Goal: Navigation & Orientation: Find specific page/section

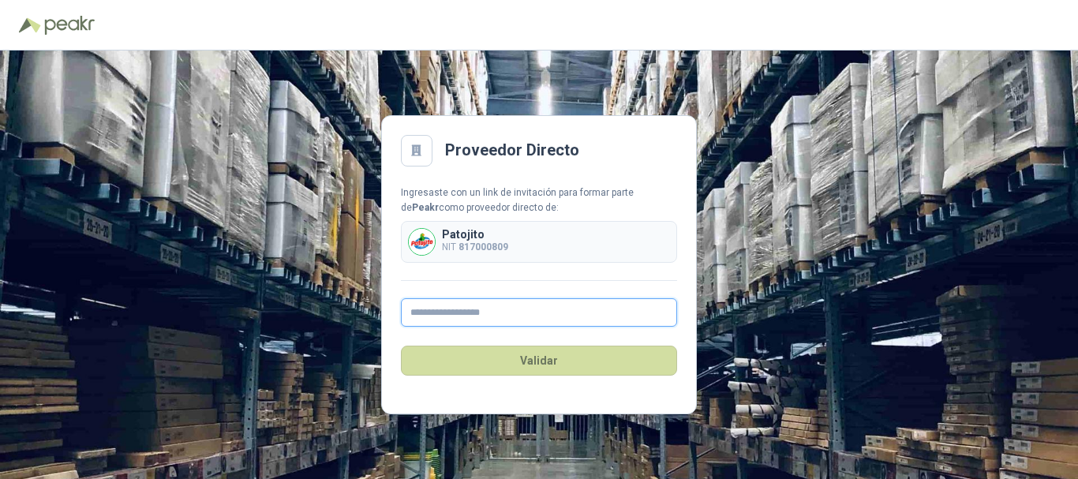
click at [522, 310] on input "text" at bounding box center [539, 312] width 276 height 28
type input "**********"
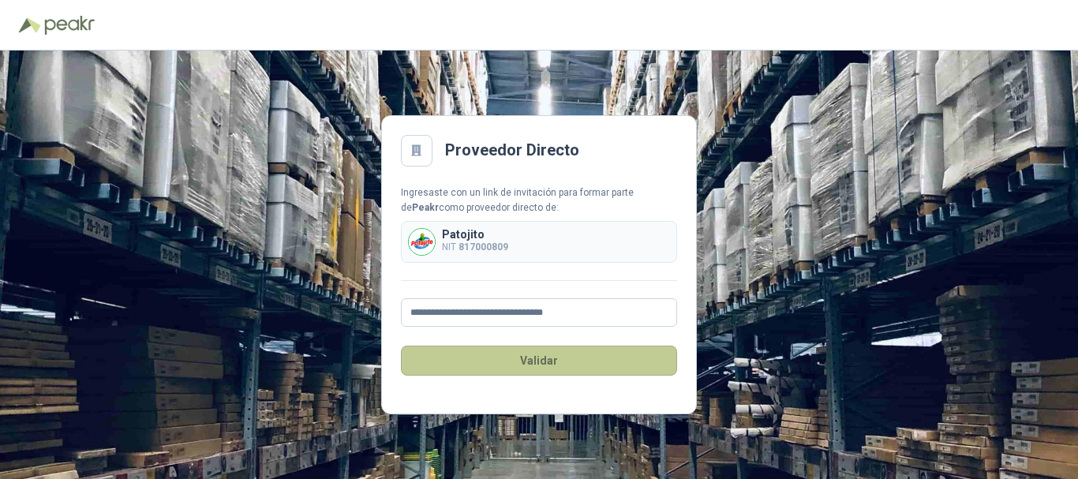
click at [562, 357] on button "Validar" at bounding box center [539, 361] width 276 height 30
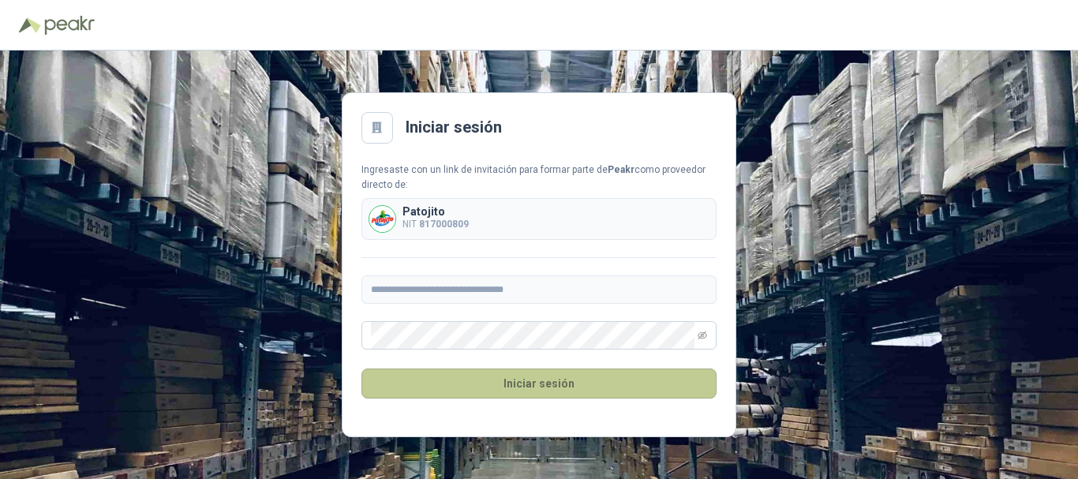
click at [705, 381] on button "Iniciar sesión" at bounding box center [538, 383] width 355 height 30
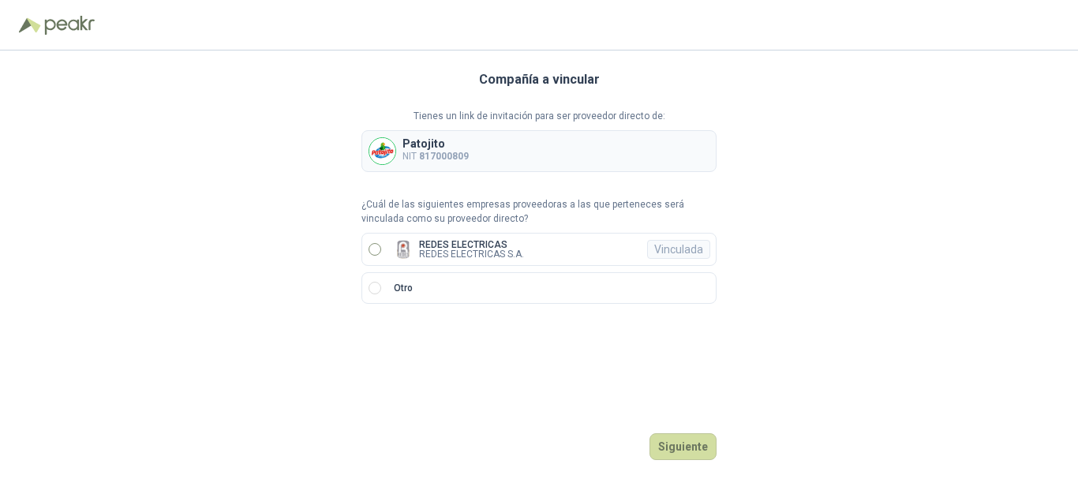
click at [413, 238] on label "REDES ELECTRICAS REDES ELECTRICAS S.A. Vinculada" at bounding box center [538, 249] width 355 height 33
click at [699, 449] on button "Ingresar" at bounding box center [685, 446] width 62 height 27
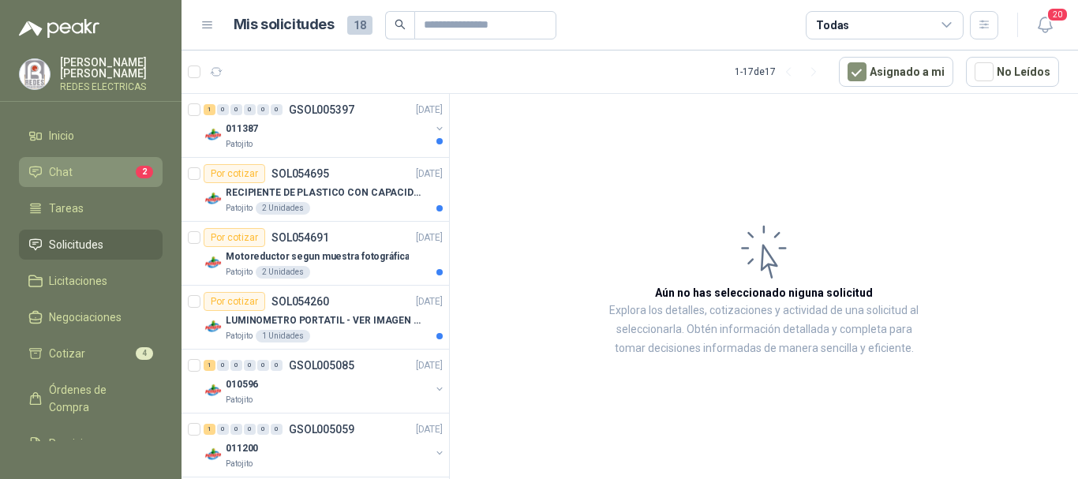
click at [72, 182] on link "Chat 2" at bounding box center [91, 172] width 144 height 30
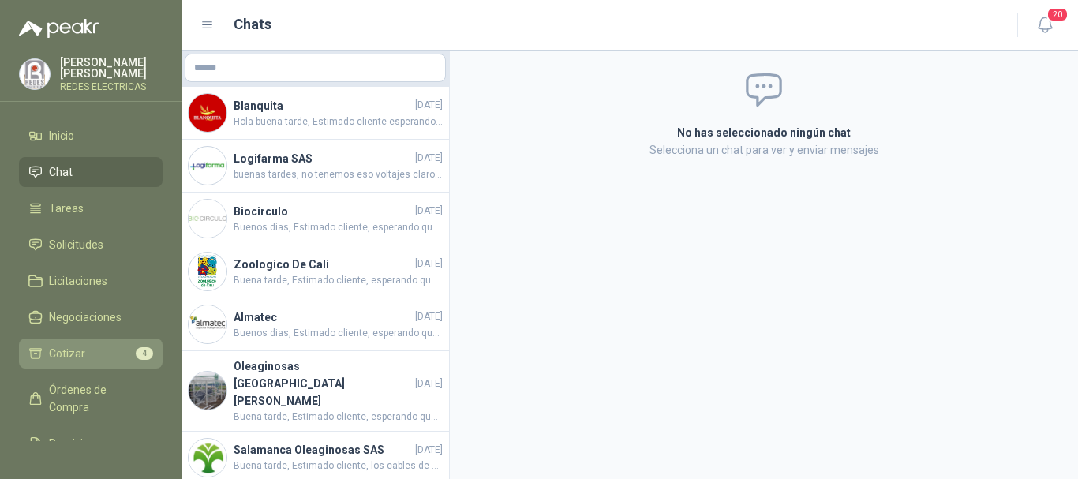
click at [83, 343] on link "Cotizar 4" at bounding box center [91, 353] width 144 height 30
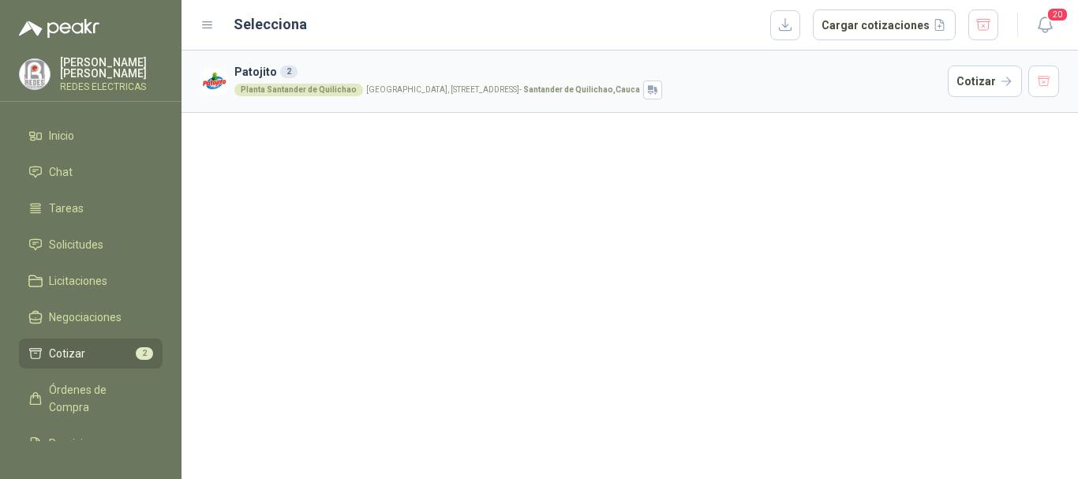
scroll to position [114, 0]
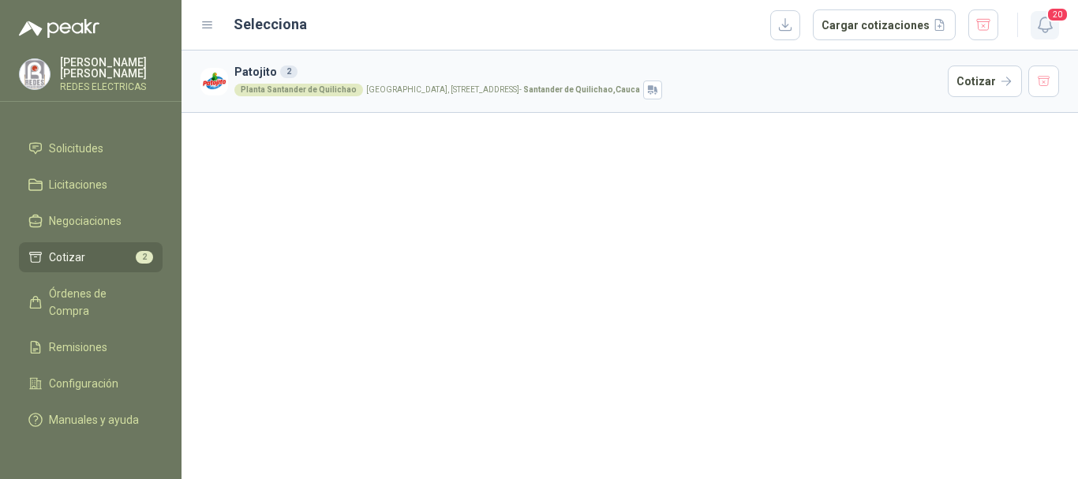
click at [1043, 17] on icon "button" at bounding box center [1045, 25] width 20 height 20
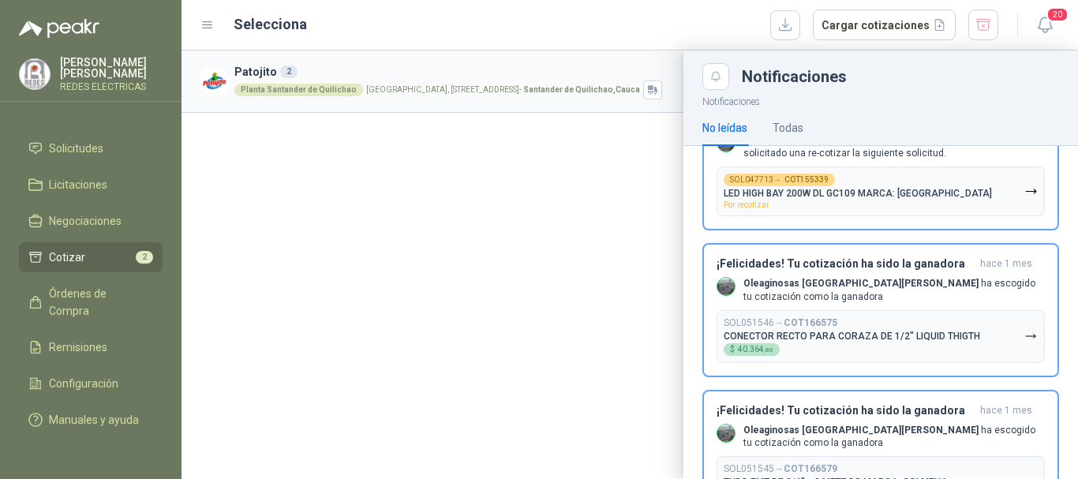
scroll to position [1499, 0]
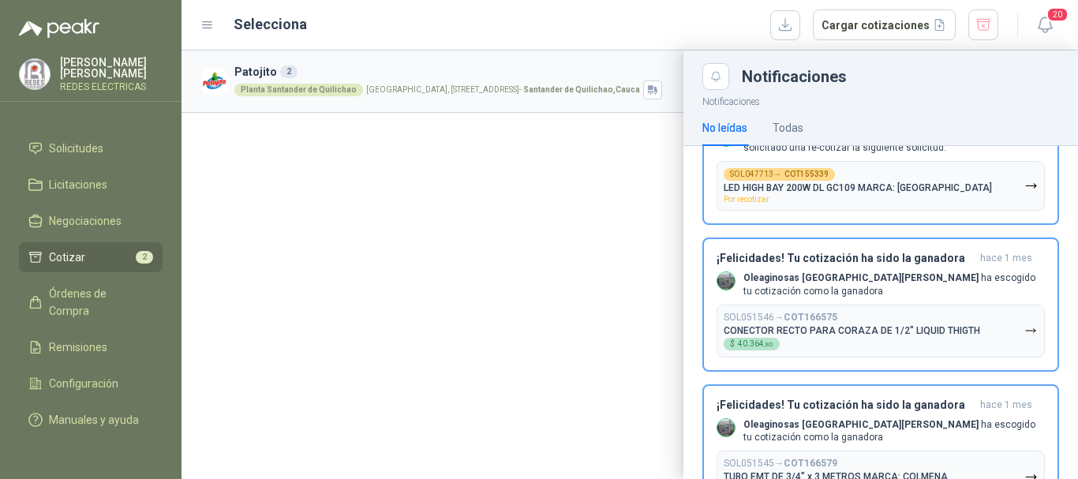
click at [427, 288] on div at bounding box center [629, 264] width 896 height 428
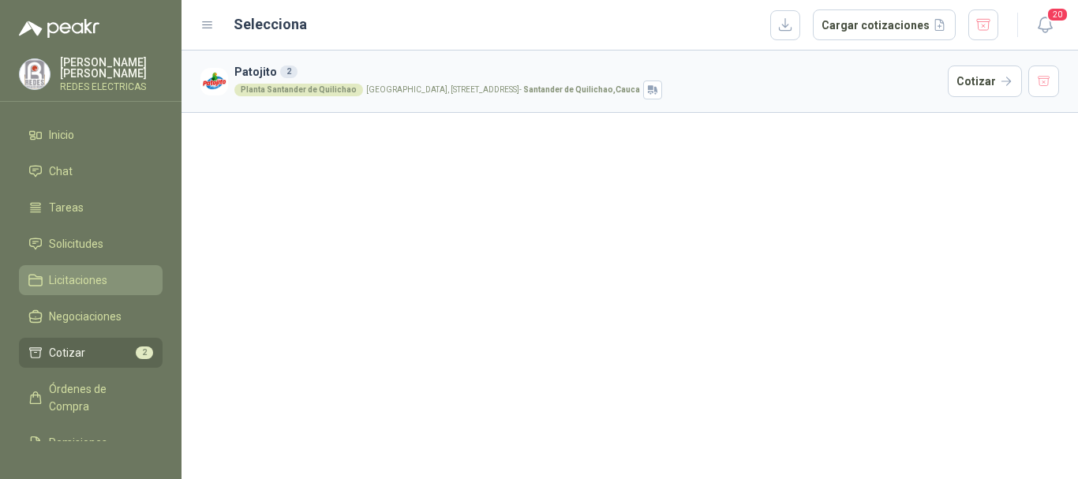
scroll to position [0, 0]
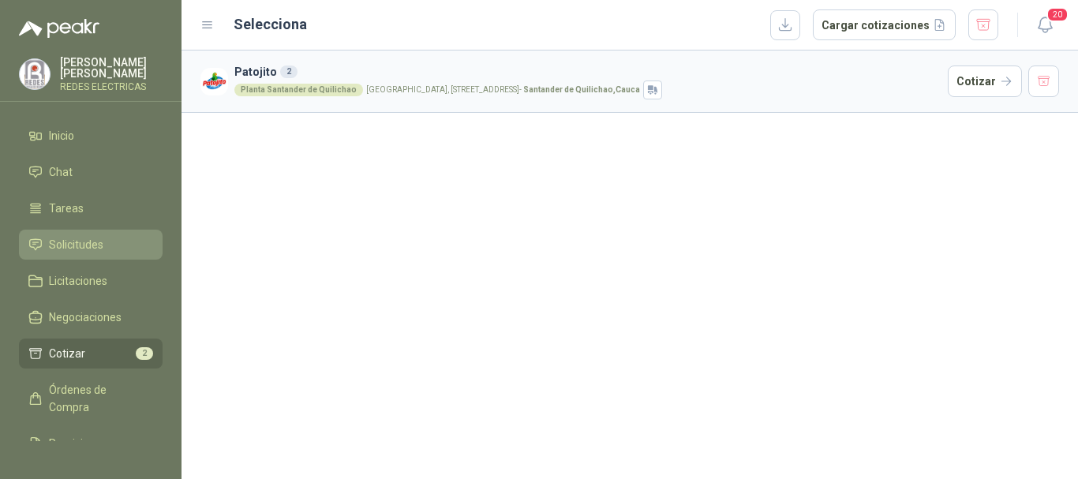
click at [84, 239] on span "Solicitudes" at bounding box center [76, 244] width 54 height 17
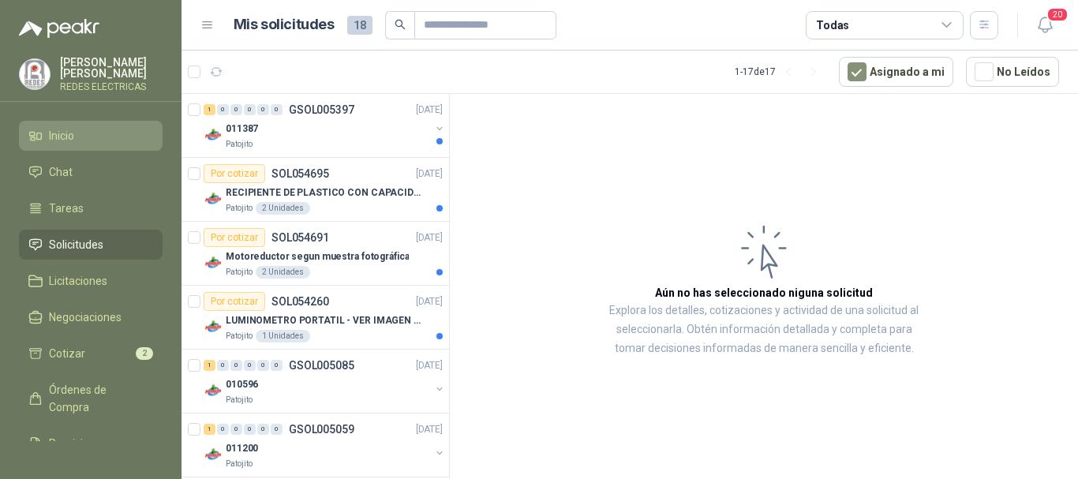
click at [82, 137] on li "Inicio" at bounding box center [90, 135] width 125 height 17
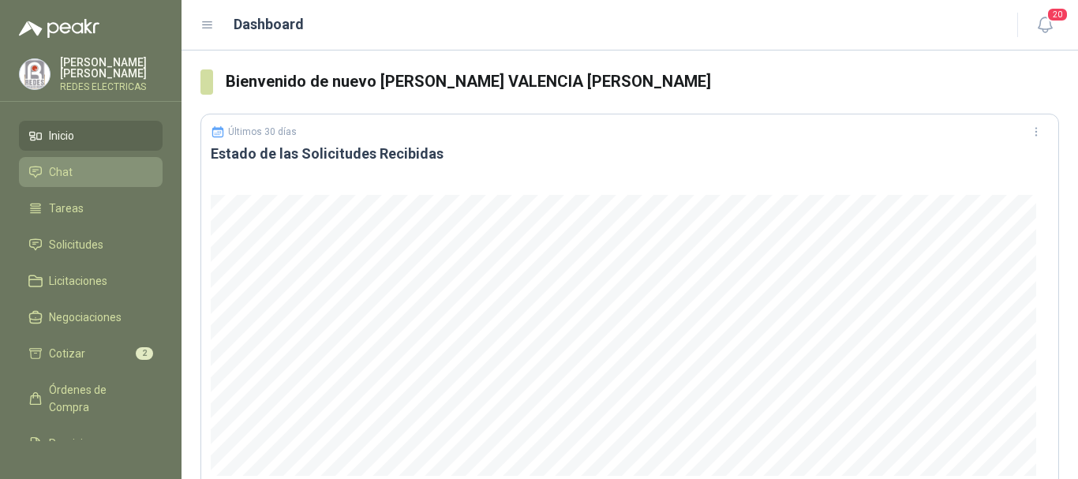
click at [82, 172] on li "Chat" at bounding box center [90, 171] width 125 height 17
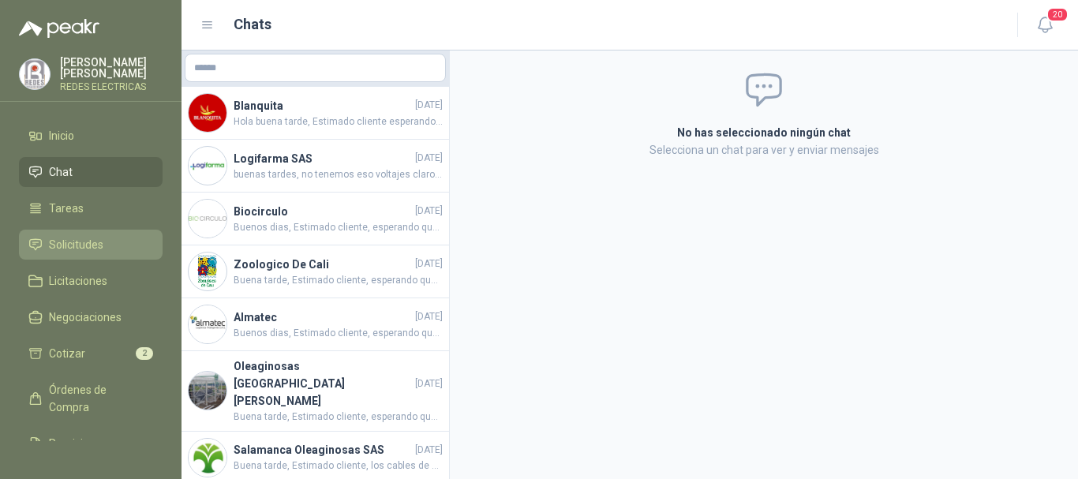
click at [95, 245] on span "Solicitudes" at bounding box center [76, 244] width 54 height 17
